Goal: Information Seeking & Learning: Check status

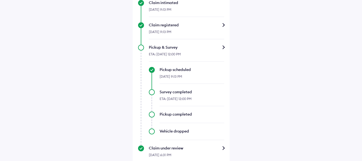
scroll to position [255, 0]
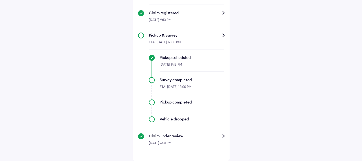
click at [223, 135] on div "Claim under review" at bounding box center [186, 136] width 75 height 5
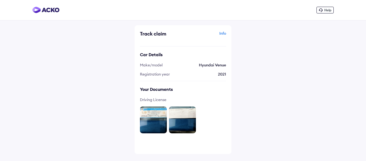
click at [159, 109] on img at bounding box center [153, 120] width 27 height 27
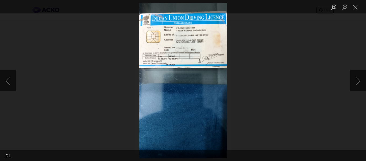
click at [263, 94] on div "Lightbox" at bounding box center [183, 80] width 366 height 161
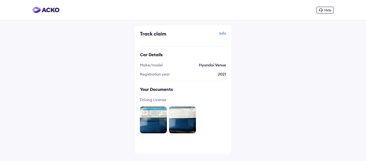
click at [225, 34] on div "Info" at bounding box center [206, 36] width 42 height 10
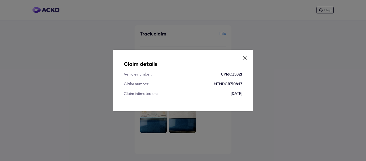
click at [244, 58] on icon at bounding box center [245, 57] width 5 height 5
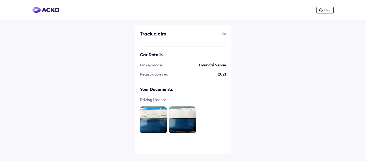
click at [50, 13] on div at bounding box center [45, 10] width 27 height 7
